Goal: Transaction & Acquisition: Subscribe to service/newsletter

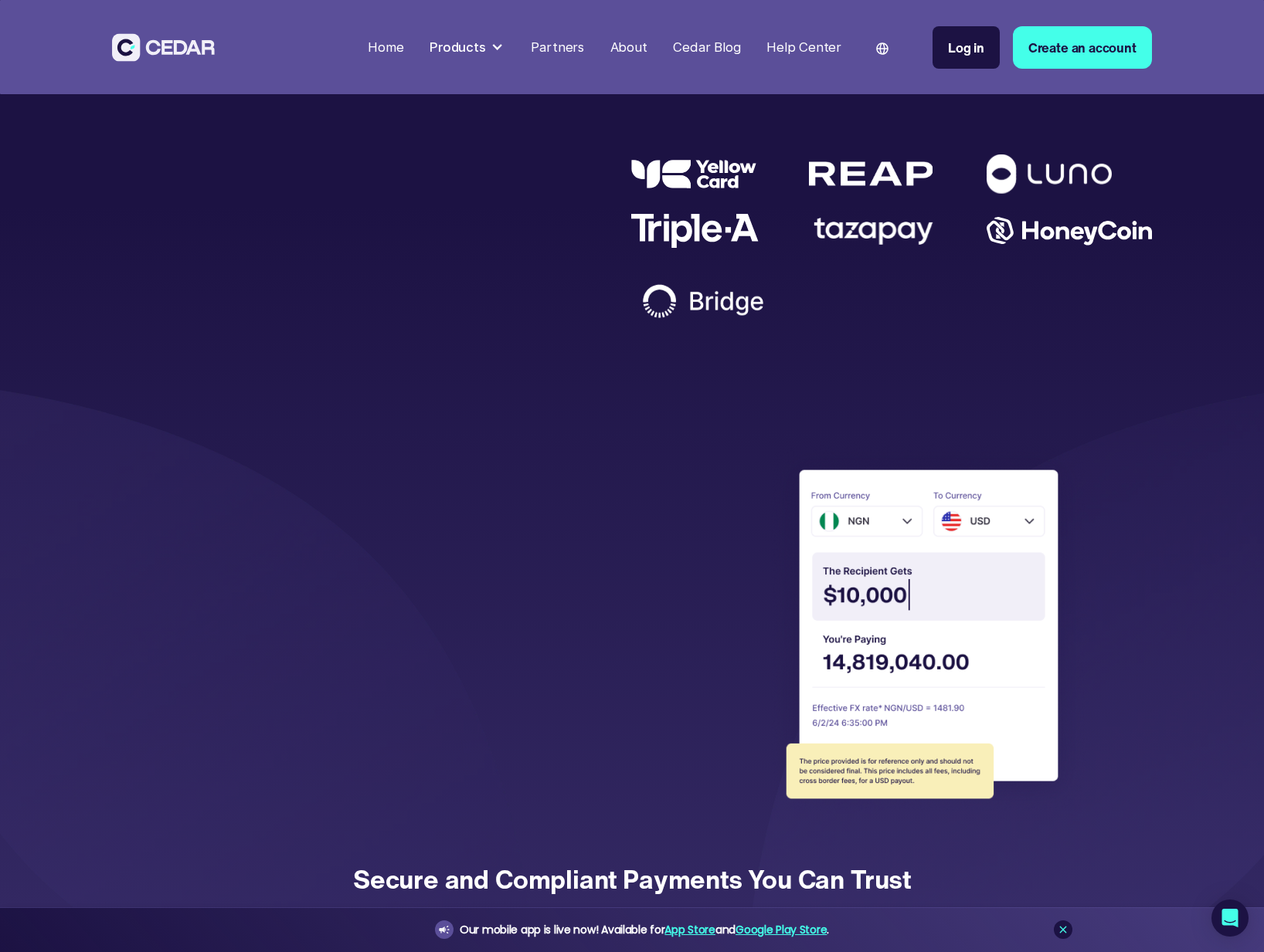
scroll to position [3846, 0]
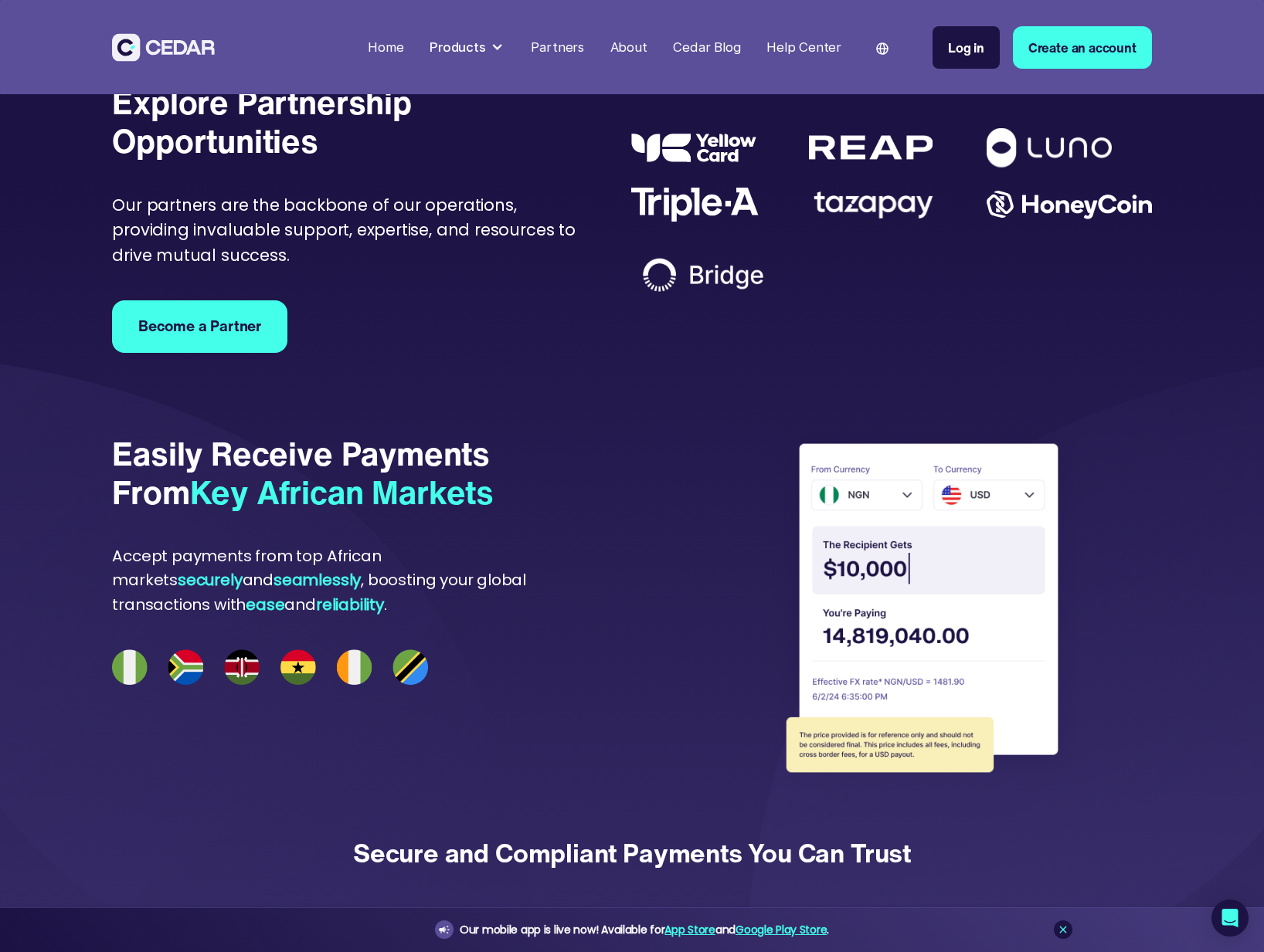
click at [1019, 220] on img at bounding box center [1069, 205] width 165 height 29
click at [1096, 168] on img at bounding box center [1048, 147] width 125 height 40
click at [1064, 168] on img at bounding box center [1048, 147] width 125 height 40
click at [562, 43] on div "Partners" at bounding box center [557, 47] width 53 height 19
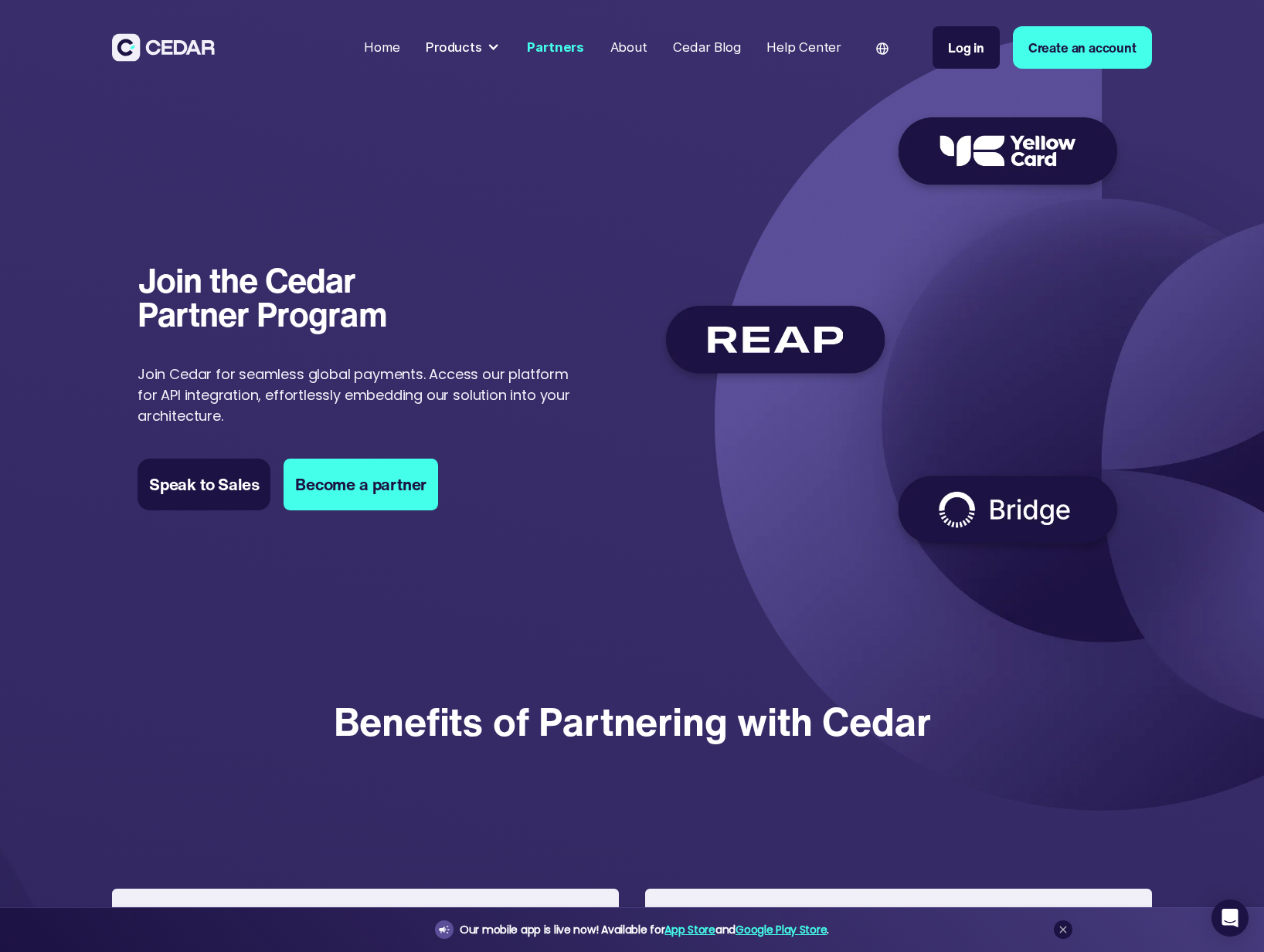
click at [824, 373] on img at bounding box center [892, 327] width 470 height 459
click at [823, 357] on img at bounding box center [892, 327] width 470 height 459
click at [454, 50] on div "Products" at bounding box center [453, 47] width 56 height 19
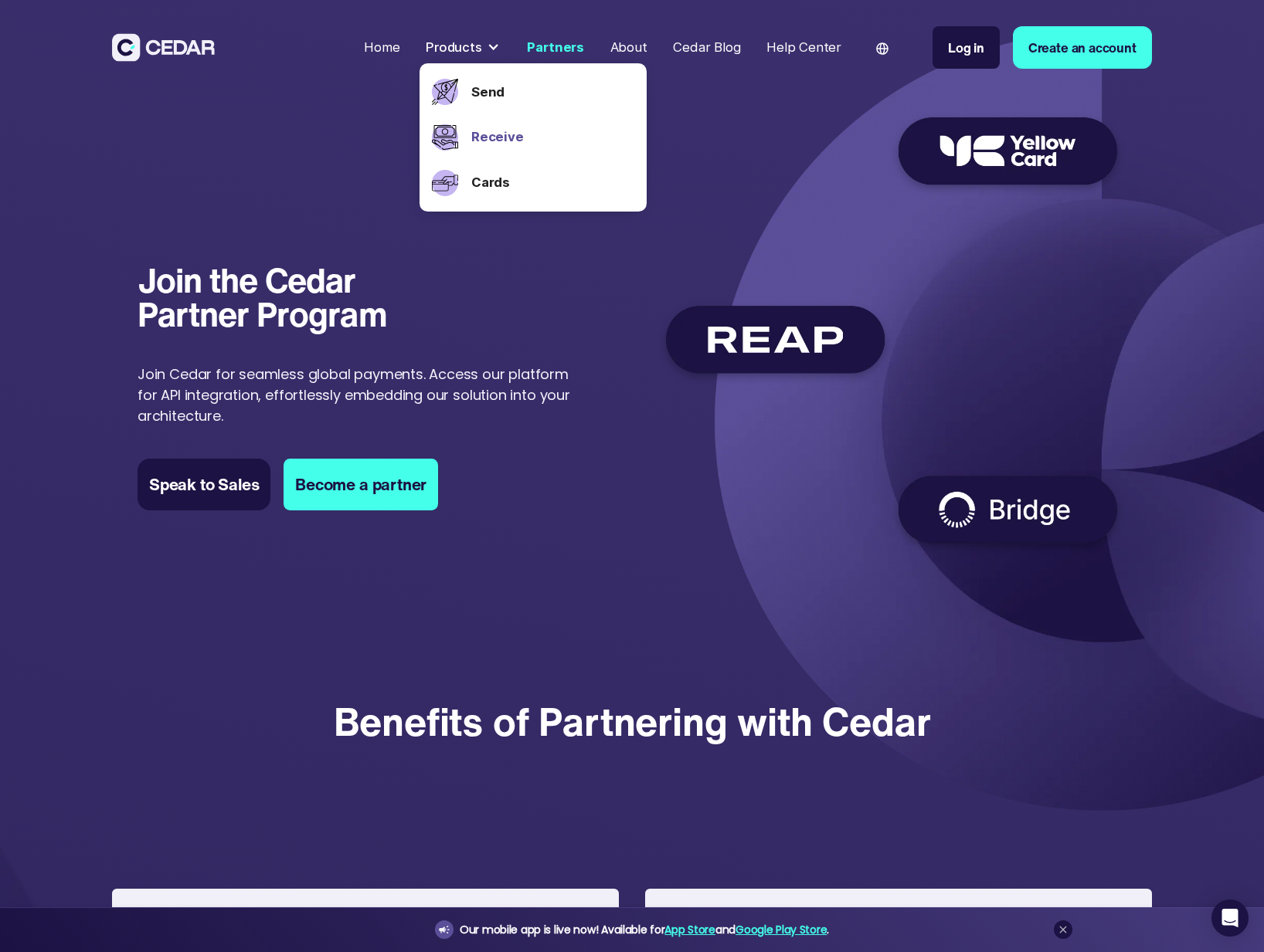
click at [515, 146] on link "Receive" at bounding box center [552, 136] width 163 height 19
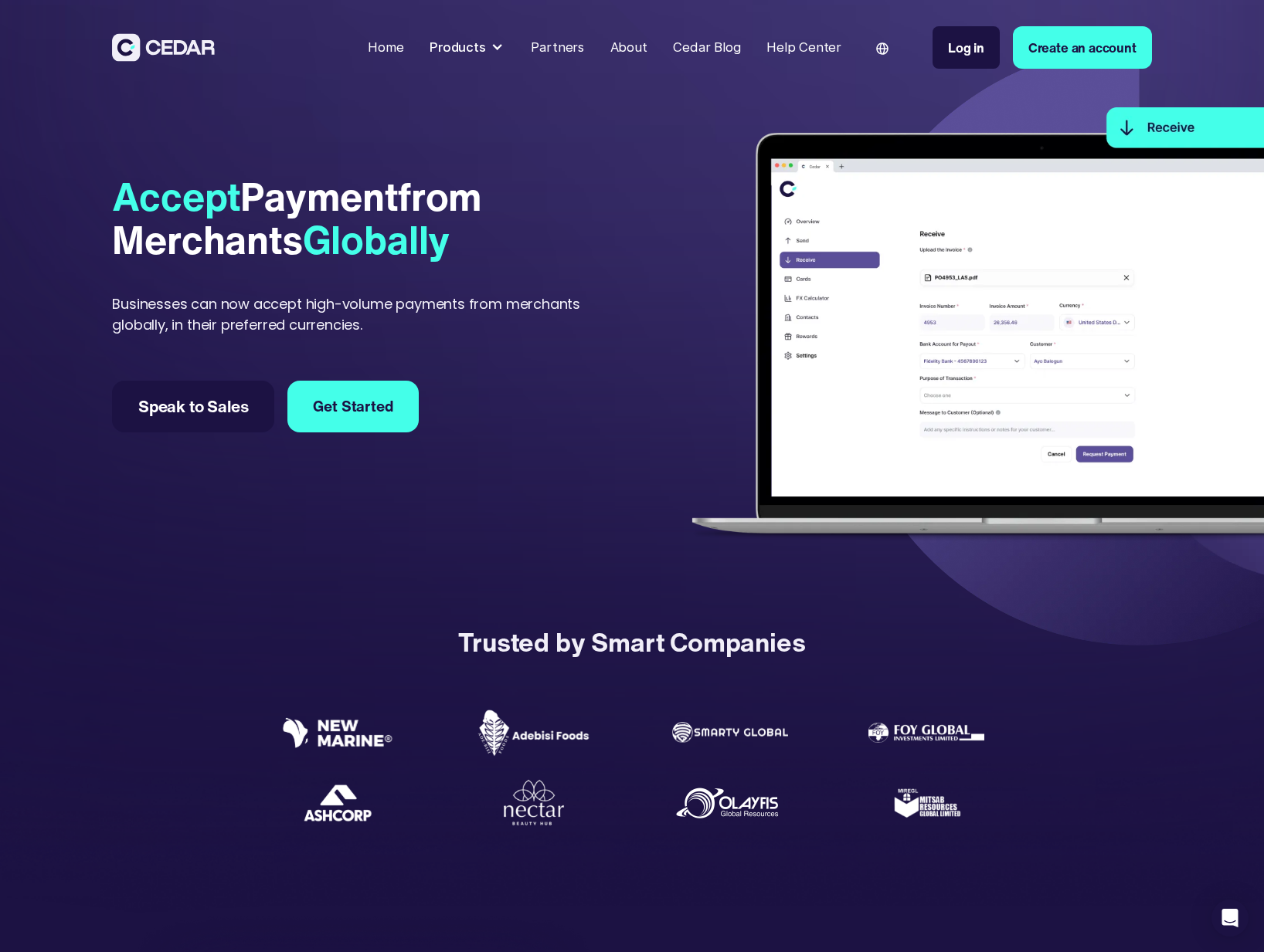
click at [495, 49] on div "Products" at bounding box center [467, 47] width 88 height 33
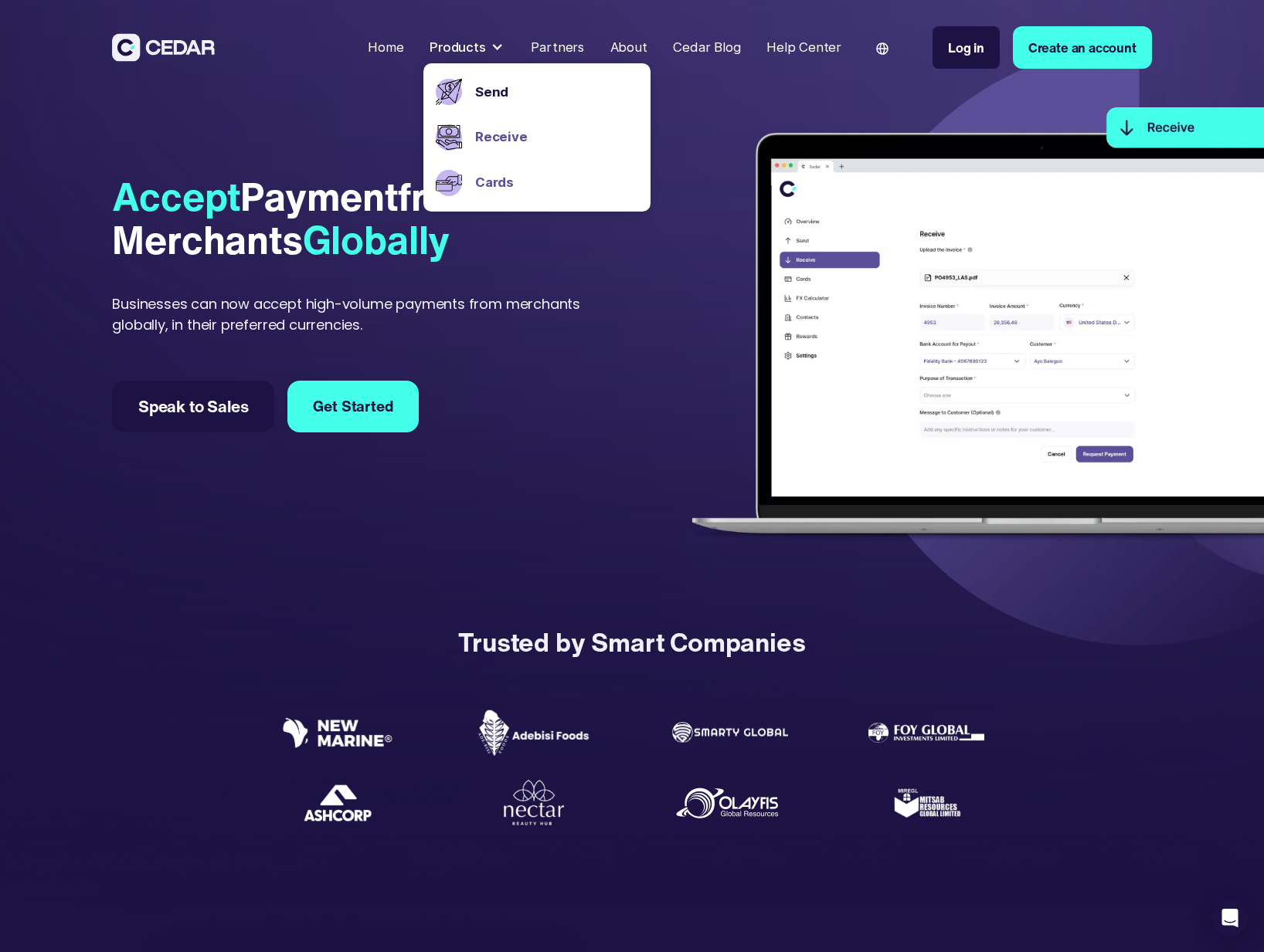
click at [507, 177] on link "Cards" at bounding box center [556, 182] width 163 height 19
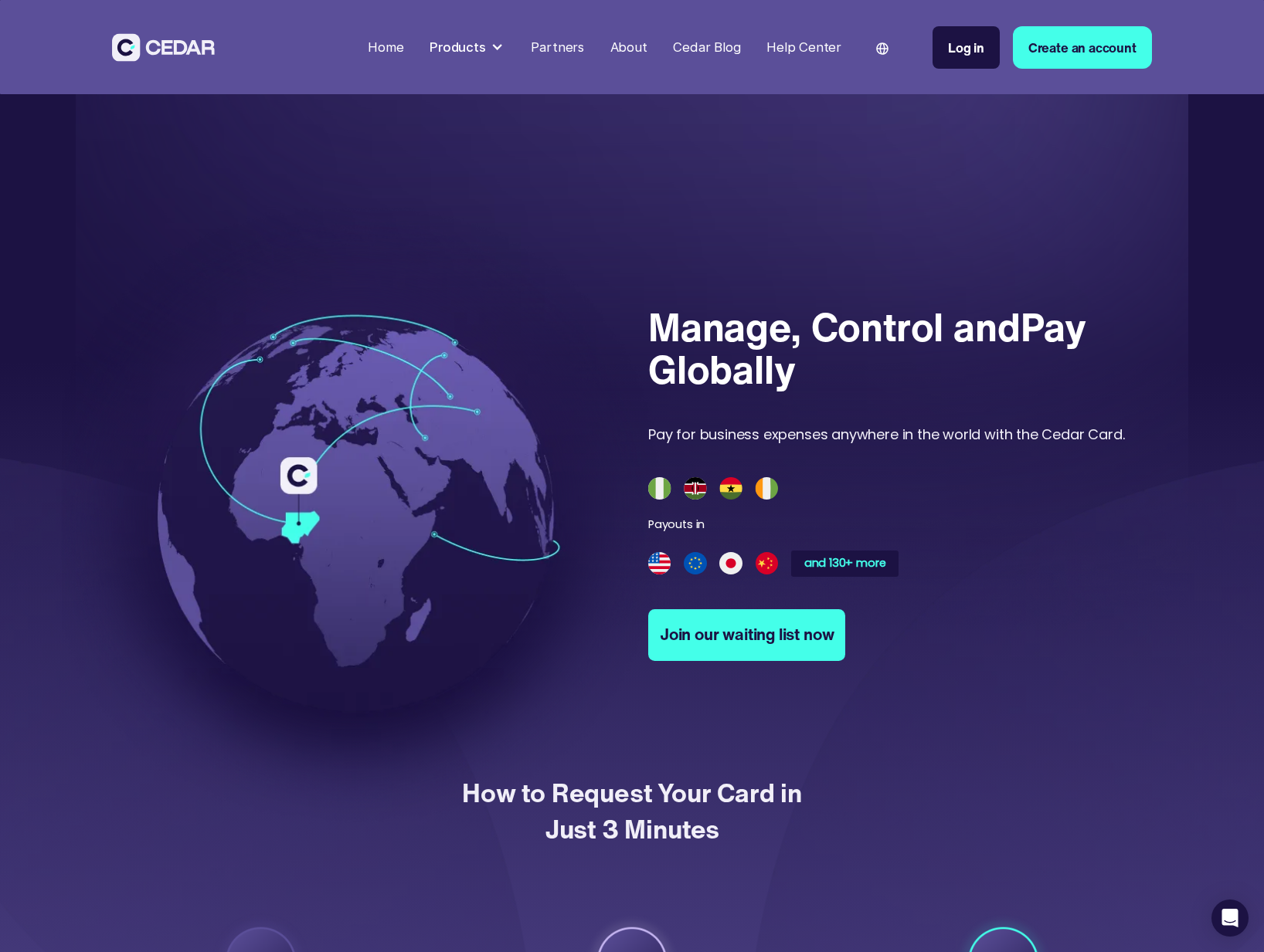
scroll to position [374, 0]
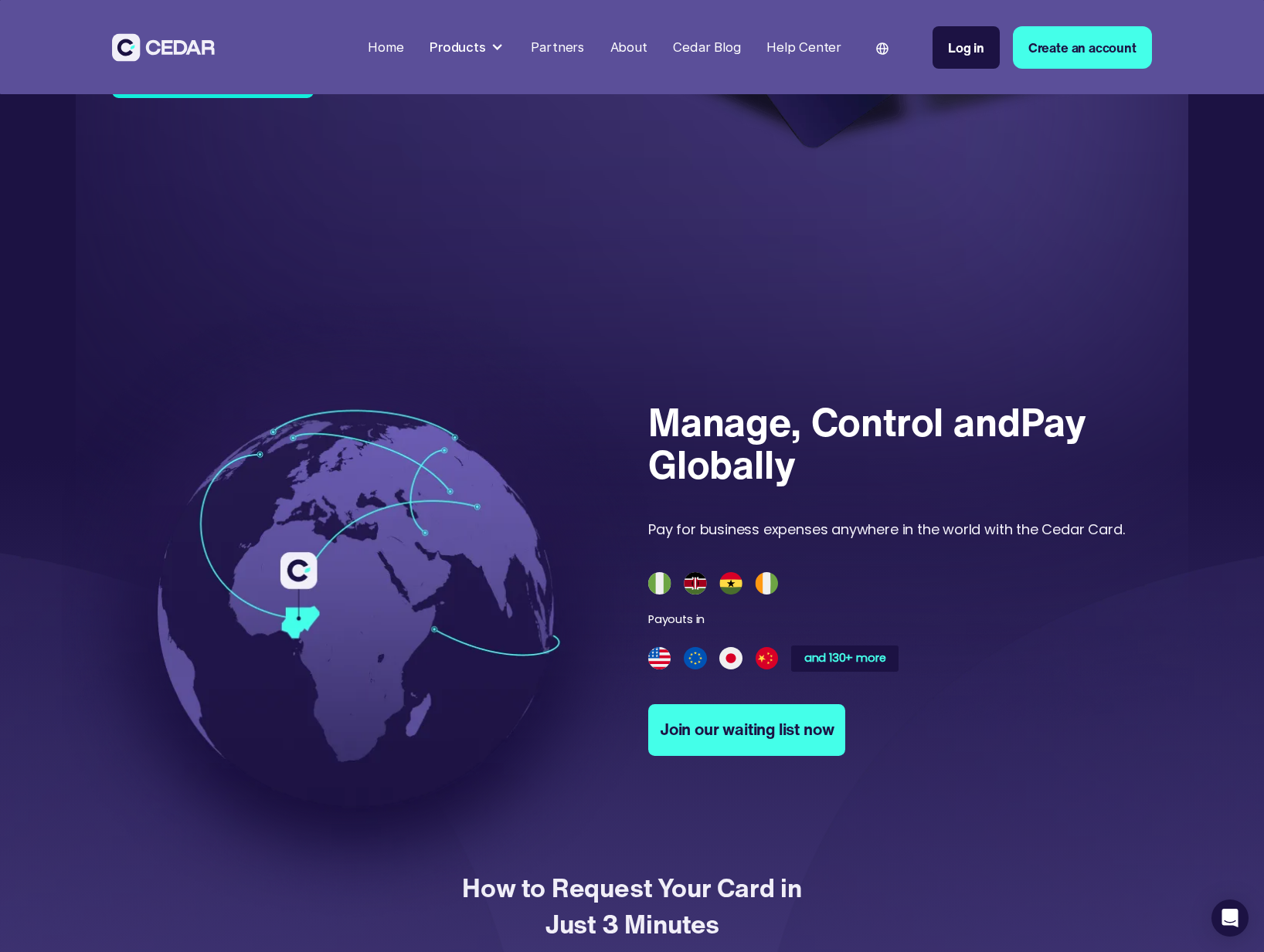
click at [472, 56] on div "Products" at bounding box center [457, 47] width 56 height 19
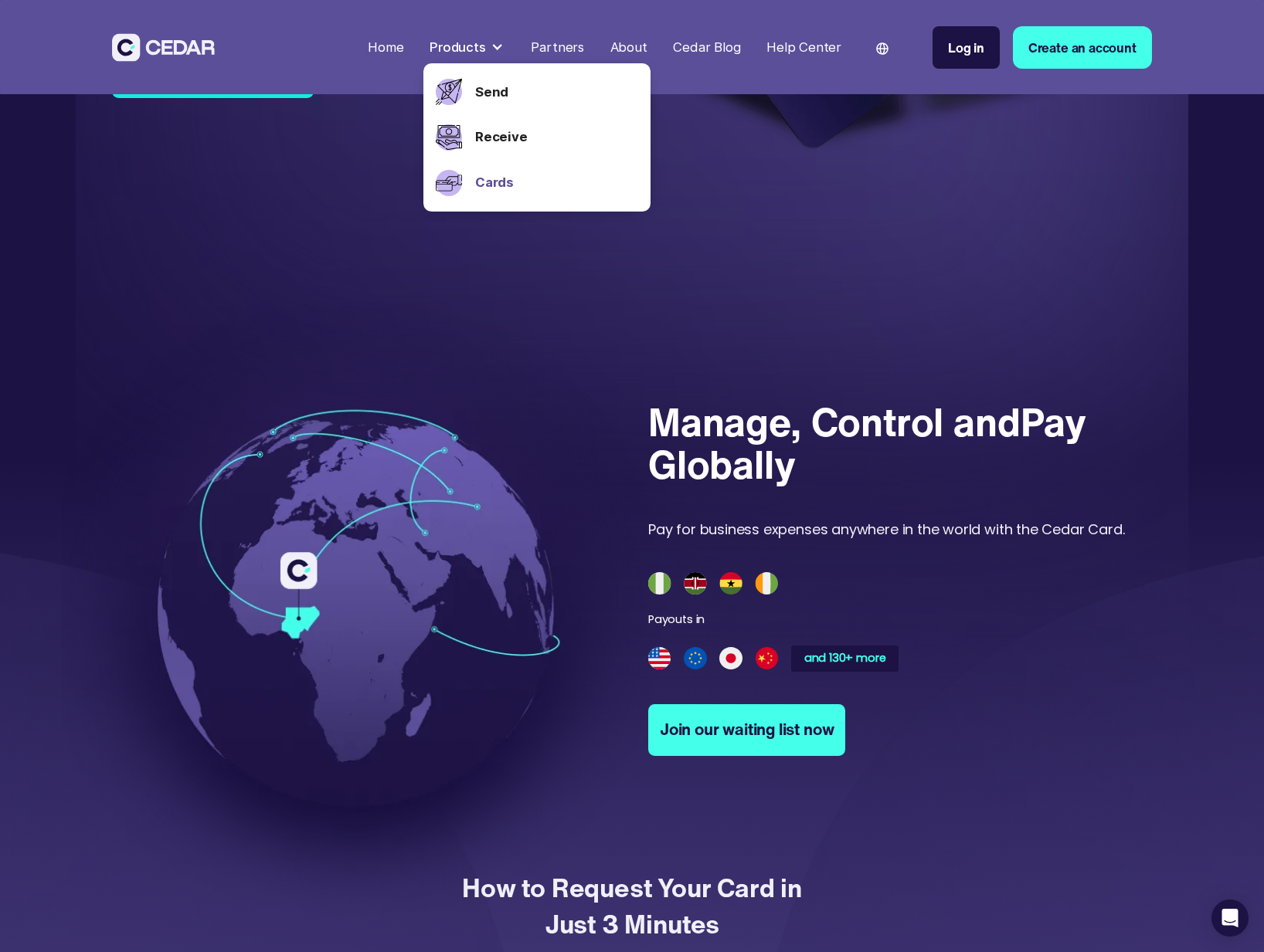
click at [470, 82] on div "Send" at bounding box center [537, 93] width 227 height 45
click at [481, 92] on div "Send" at bounding box center [553, 93] width 169 height 45
click at [488, 93] on link "Send" at bounding box center [556, 92] width 163 height 19
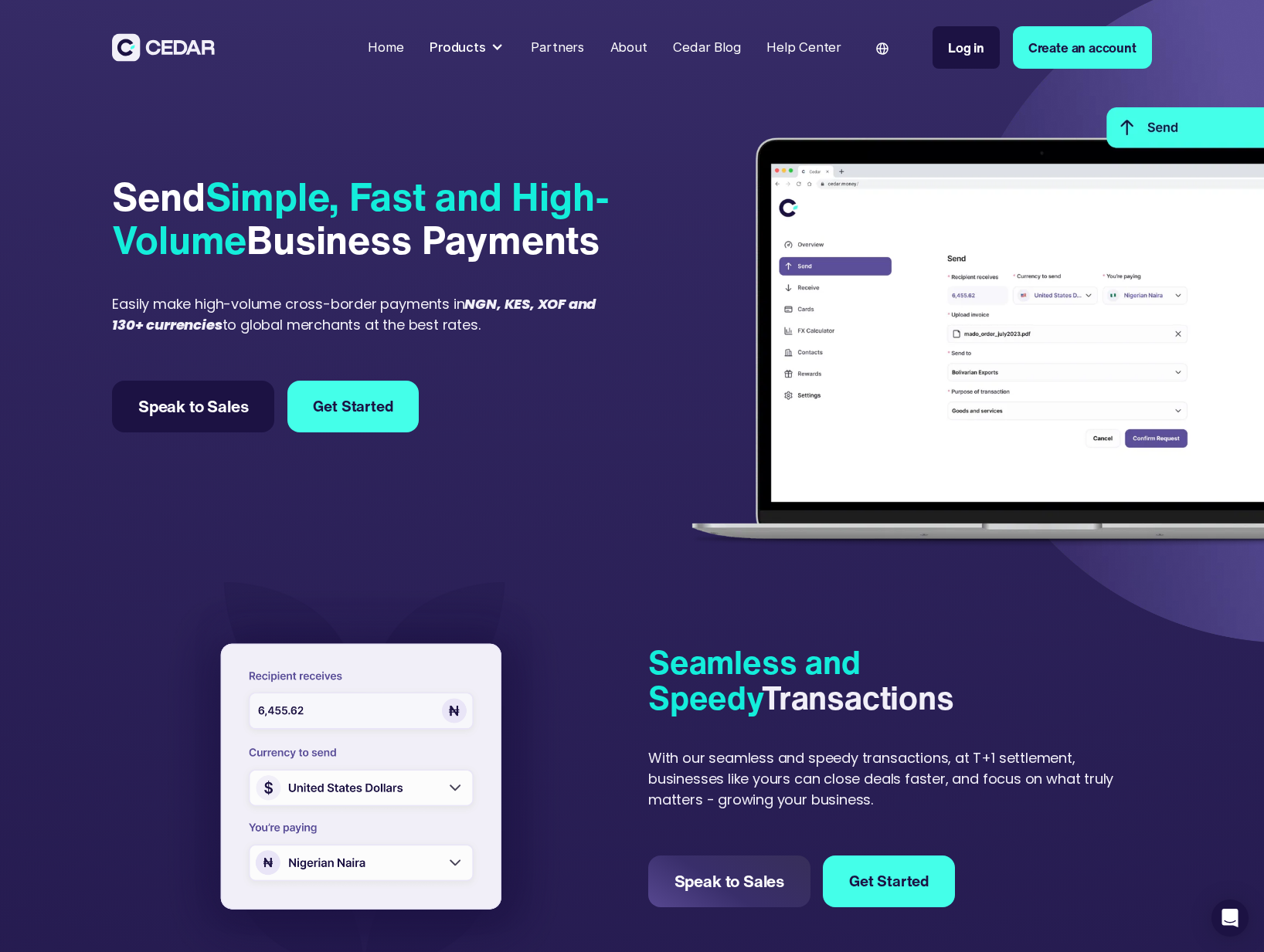
click at [486, 53] on div "Products" at bounding box center [457, 47] width 56 height 19
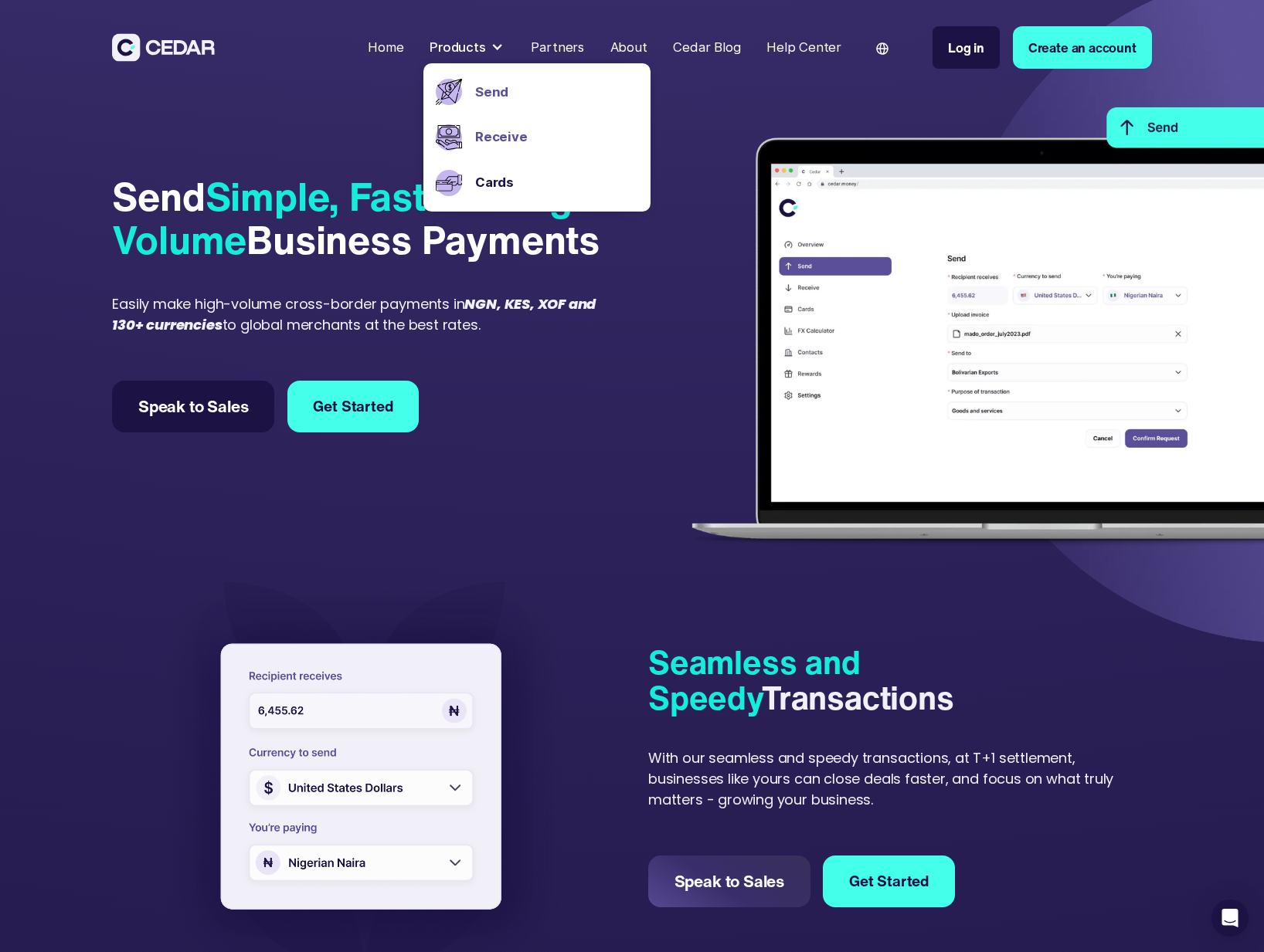
click at [493, 127] on link "Receive" at bounding box center [556, 136] width 163 height 19
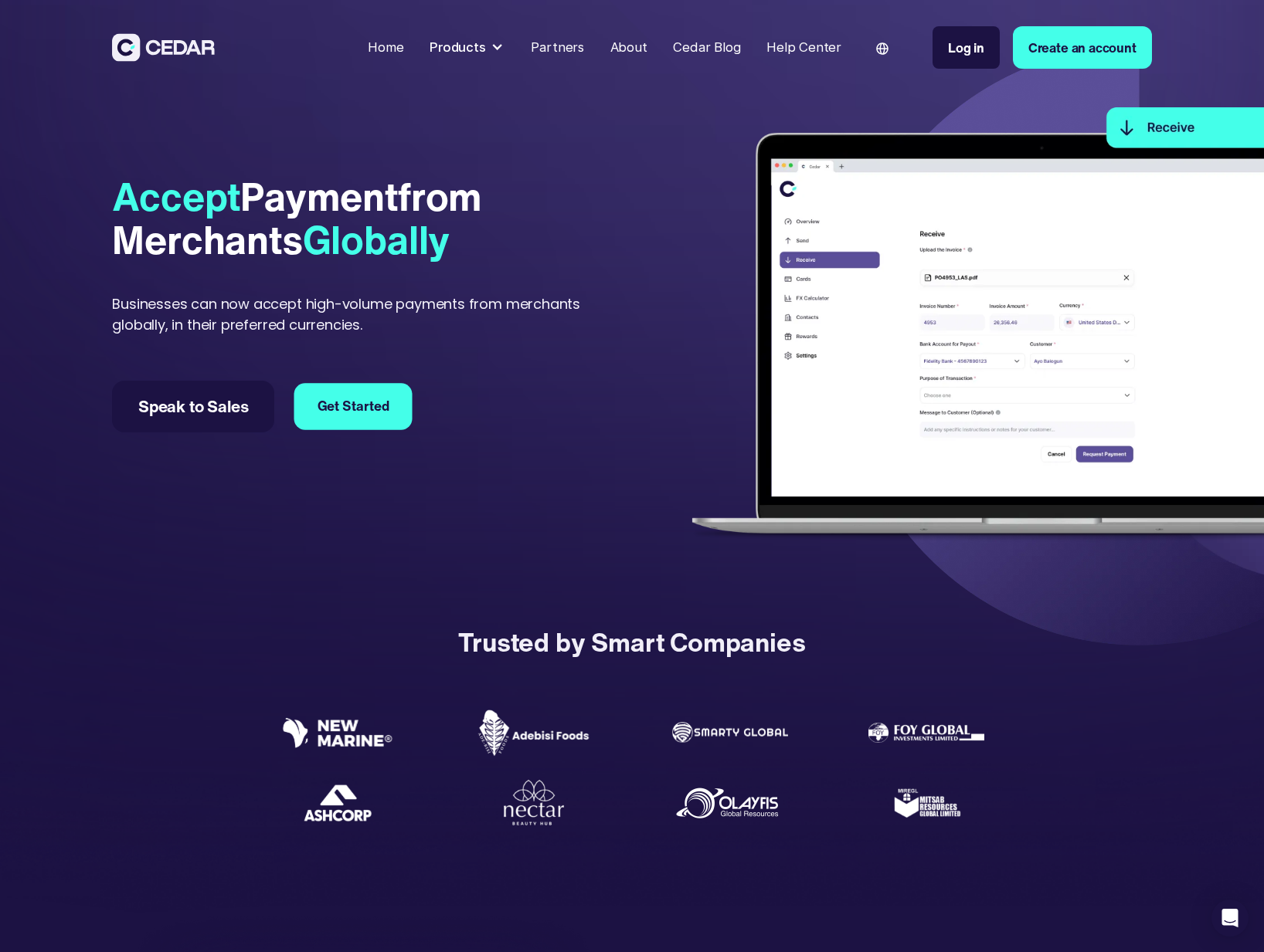
click at [342, 396] on link "Get Started" at bounding box center [353, 407] width 118 height 47
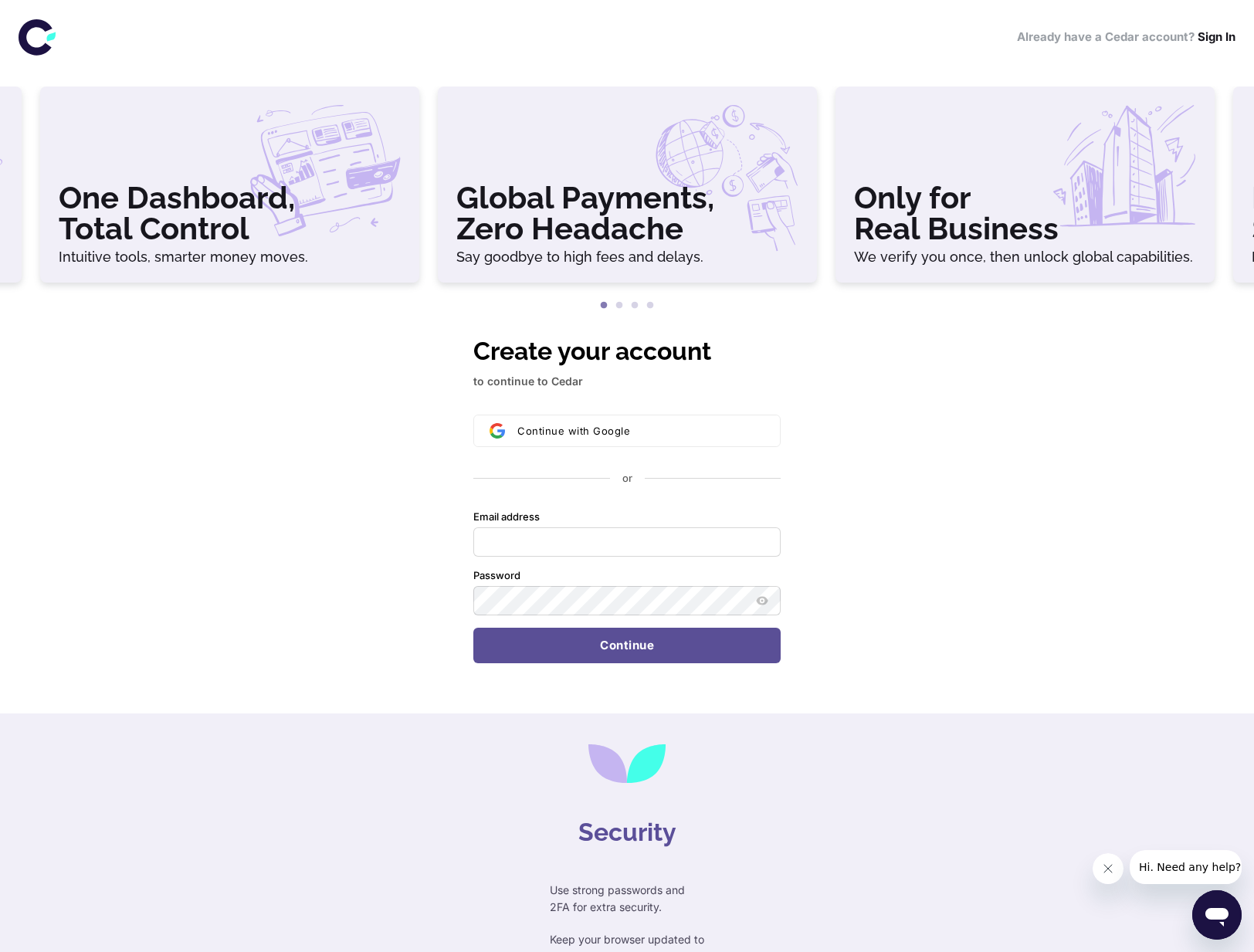
click at [354, 244] on div "One Dashboard, Total Control Intuitive tools, smarter money moves." at bounding box center [230, 184] width 379 height 196
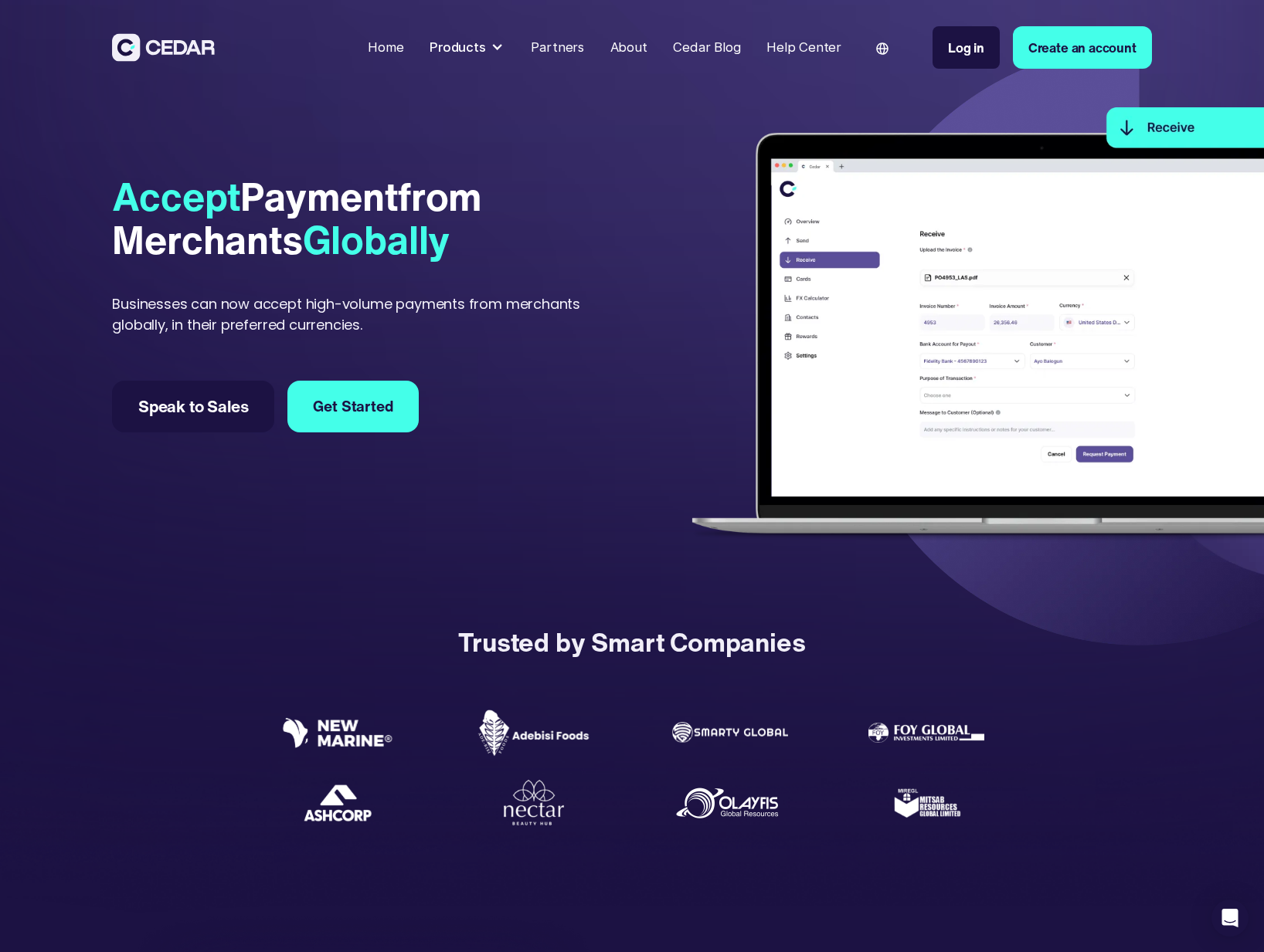
click at [148, 56] on img at bounding box center [163, 47] width 103 height 29
